Goal: Navigation & Orientation: Find specific page/section

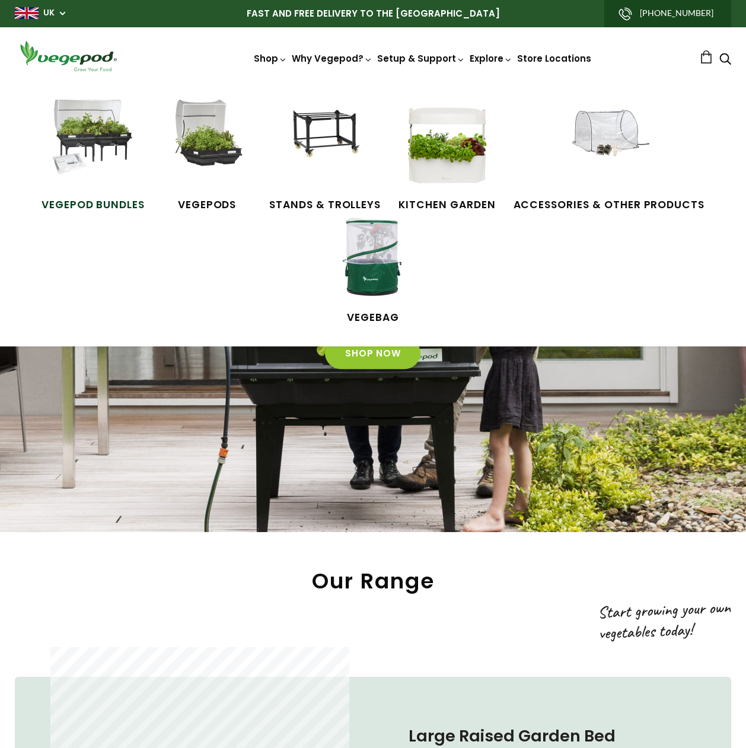
click at [102, 136] on img at bounding box center [93, 144] width 89 height 89
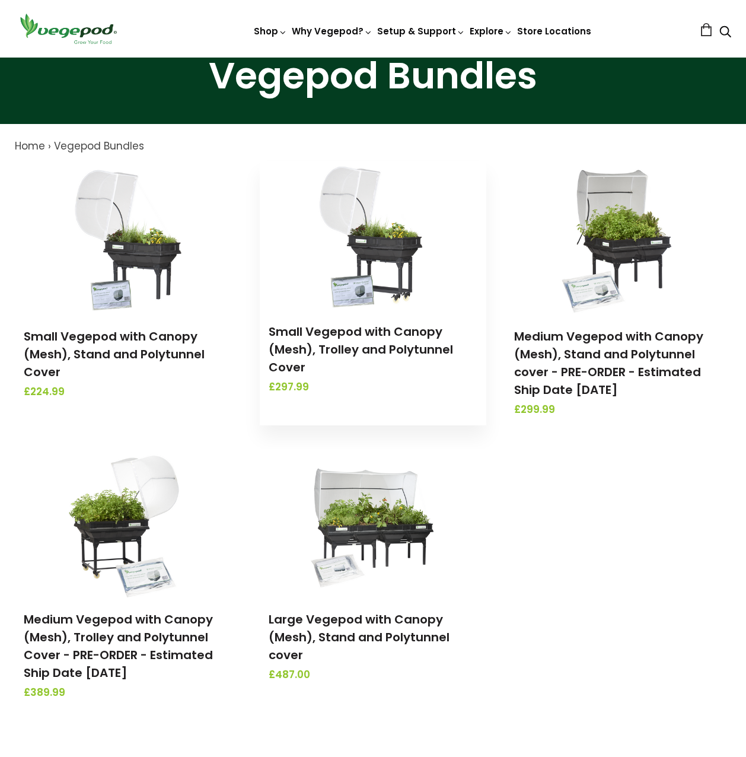
scroll to position [119, 0]
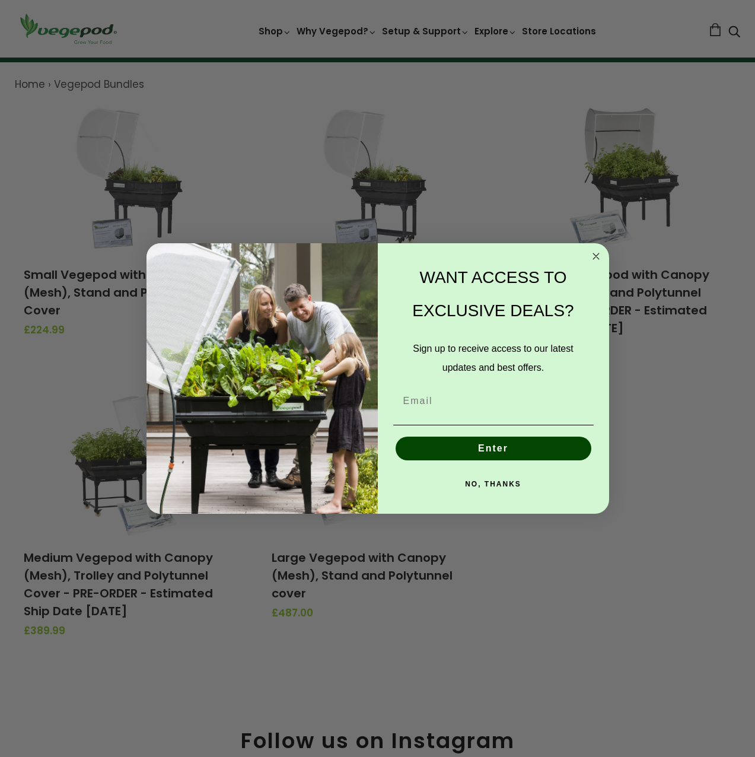
click at [597, 260] on circle "Close dialog" at bounding box center [596, 256] width 14 height 14
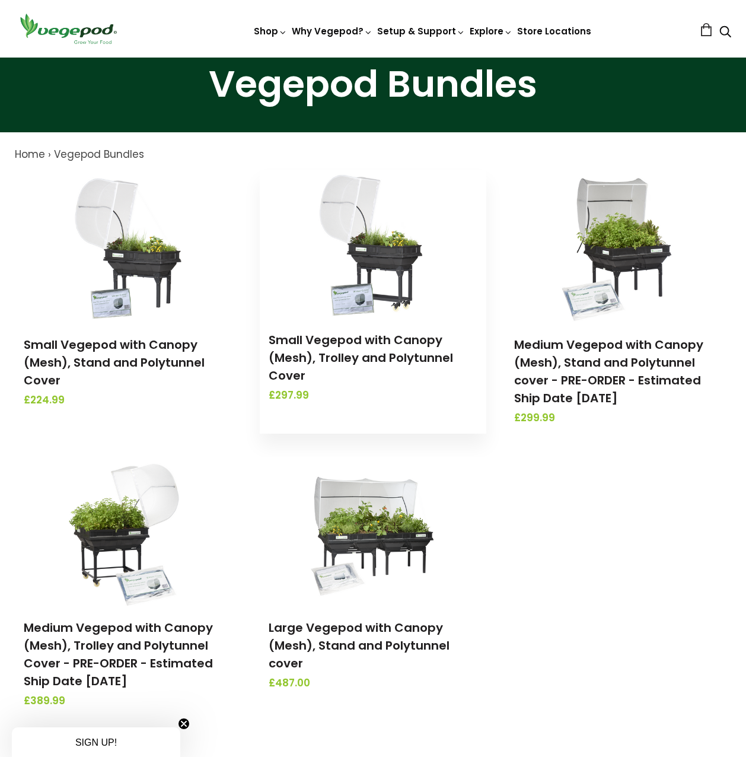
scroll to position [0, 0]
